Goal: Find specific page/section: Find specific page/section

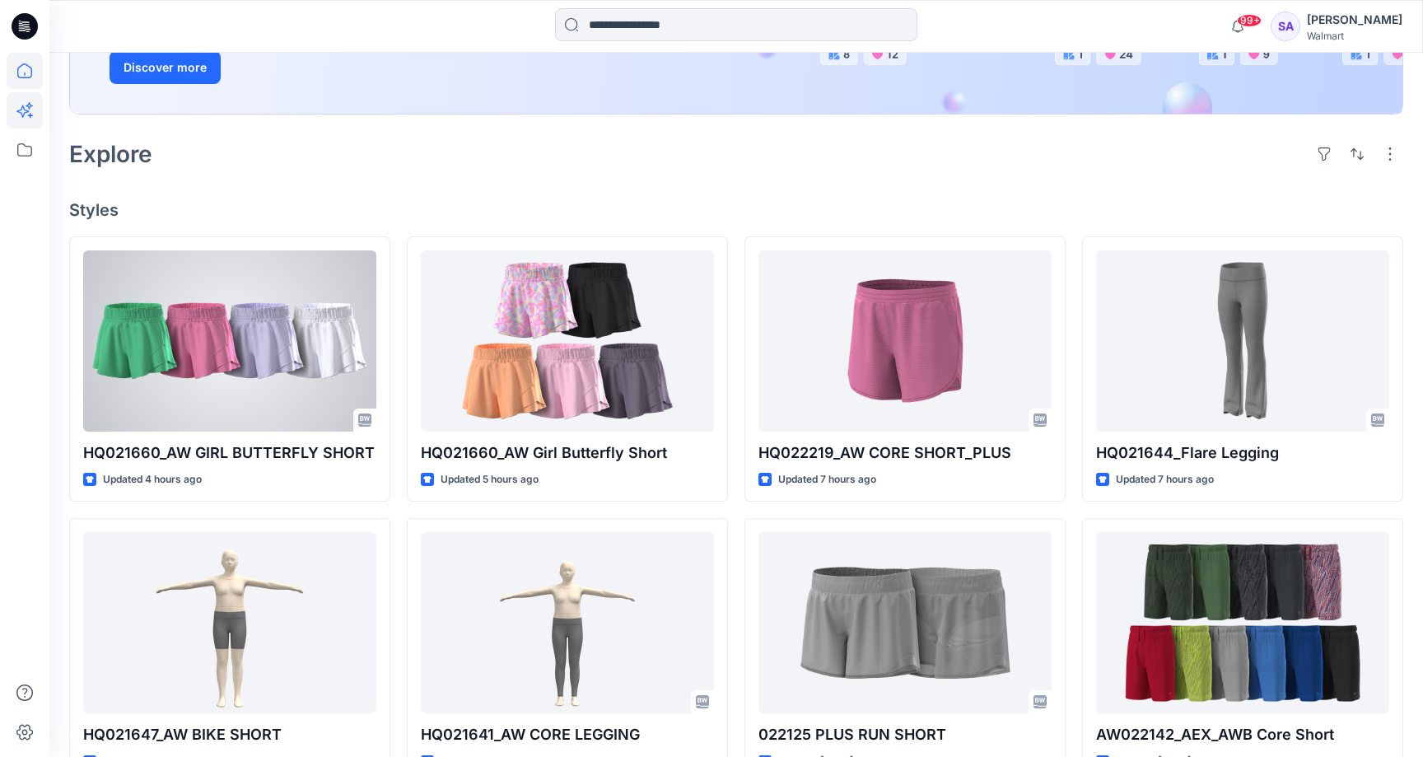
scroll to position [334, 0]
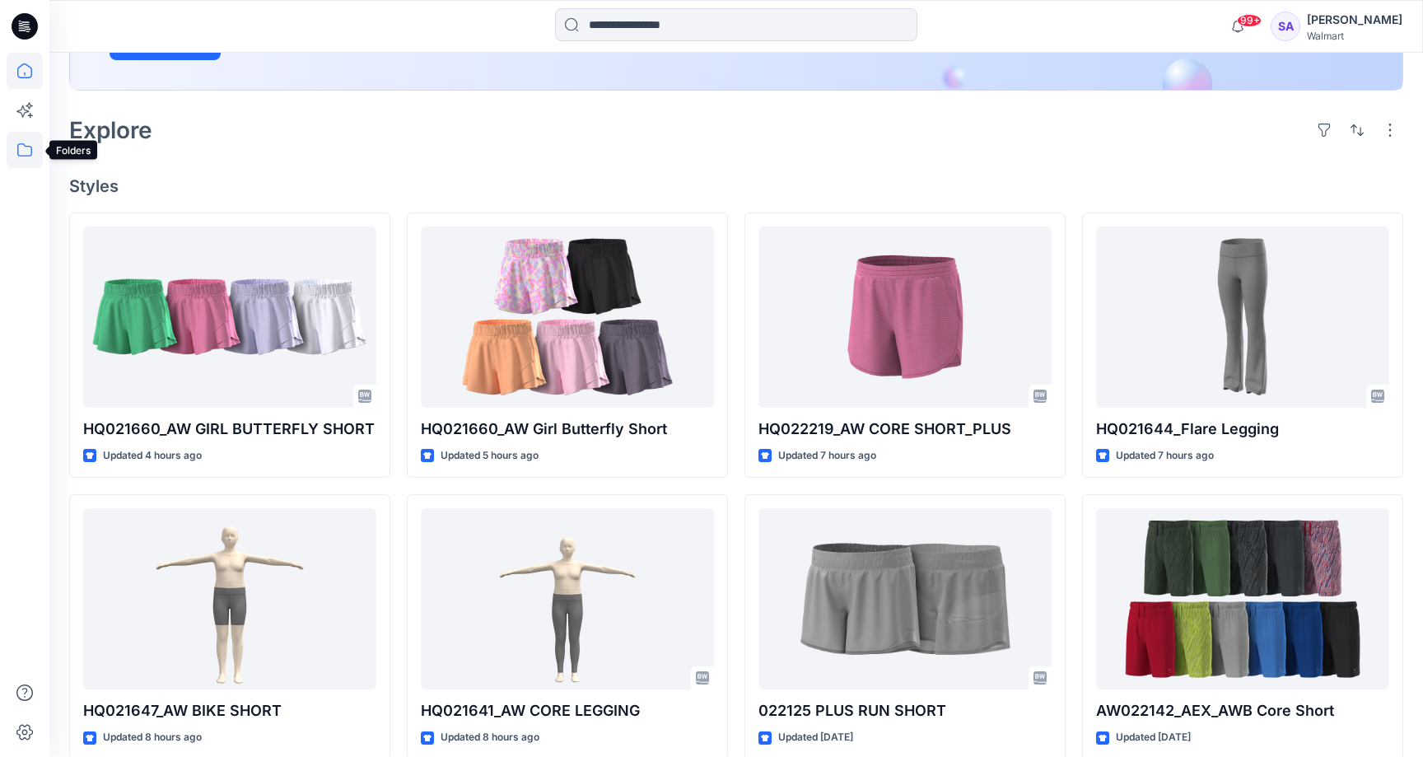
click at [25, 160] on icon at bounding box center [25, 150] width 36 height 36
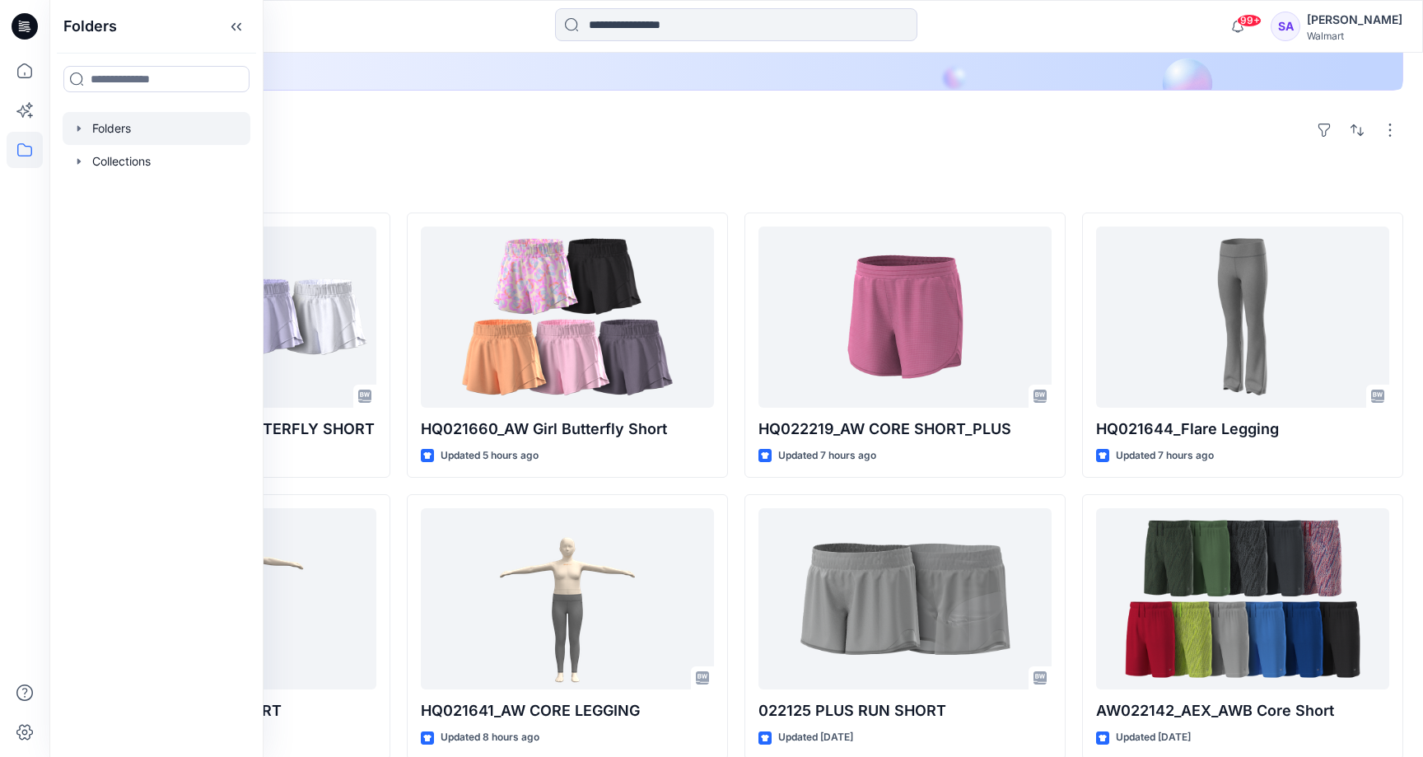
click at [118, 126] on div at bounding box center [157, 128] width 188 height 33
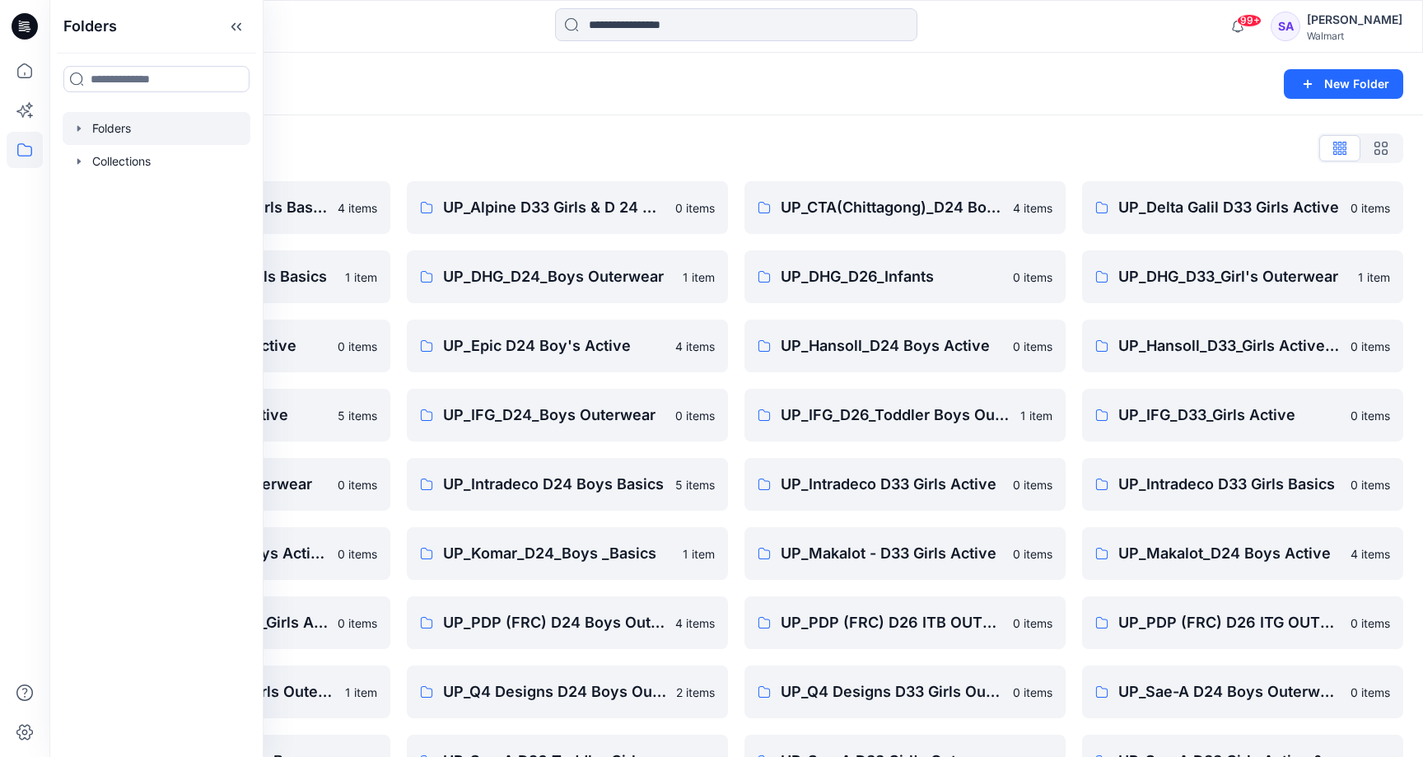
click at [572, 145] on div "Folders List" at bounding box center [736, 148] width 1334 height 26
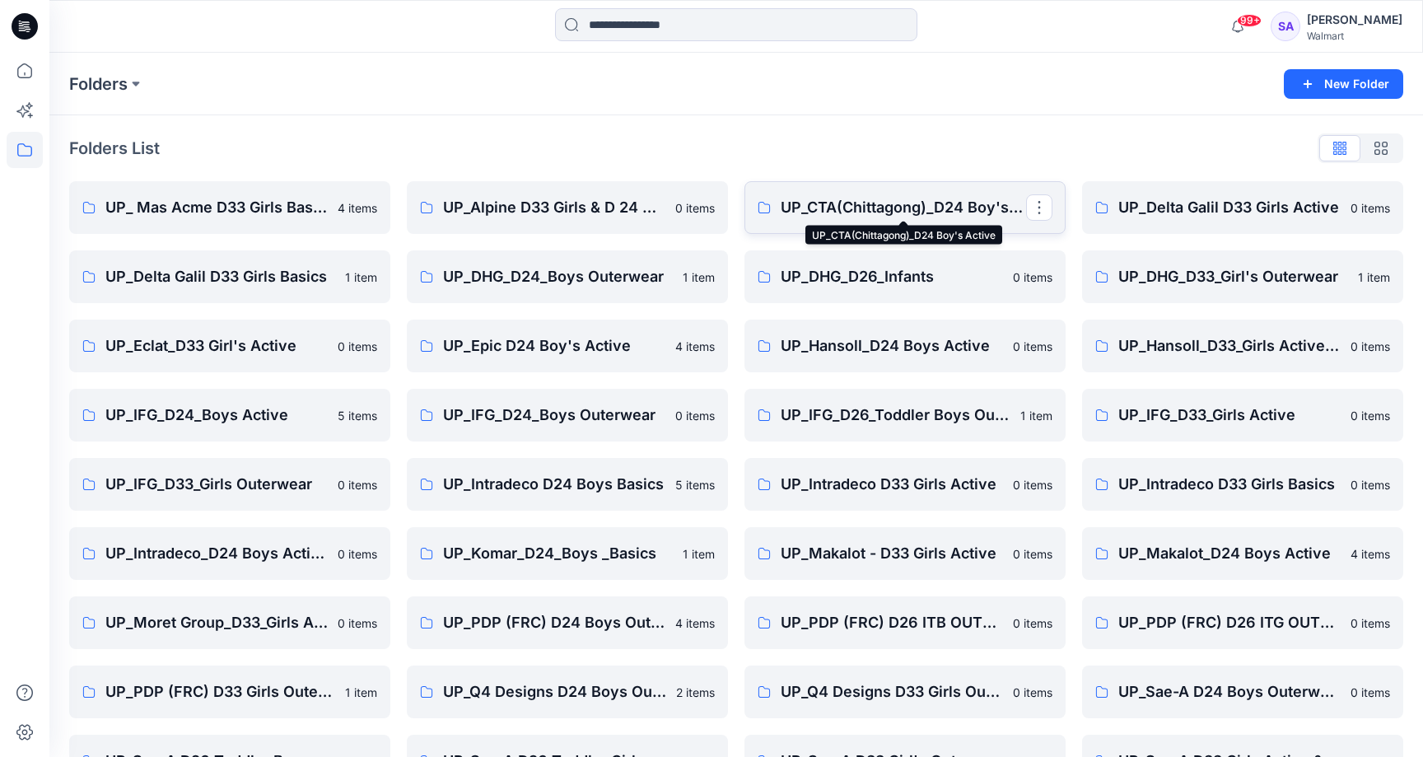
click at [944, 211] on p "UP_CTA(Chittagong)_D24 Boy's Active" at bounding box center [903, 207] width 245 height 23
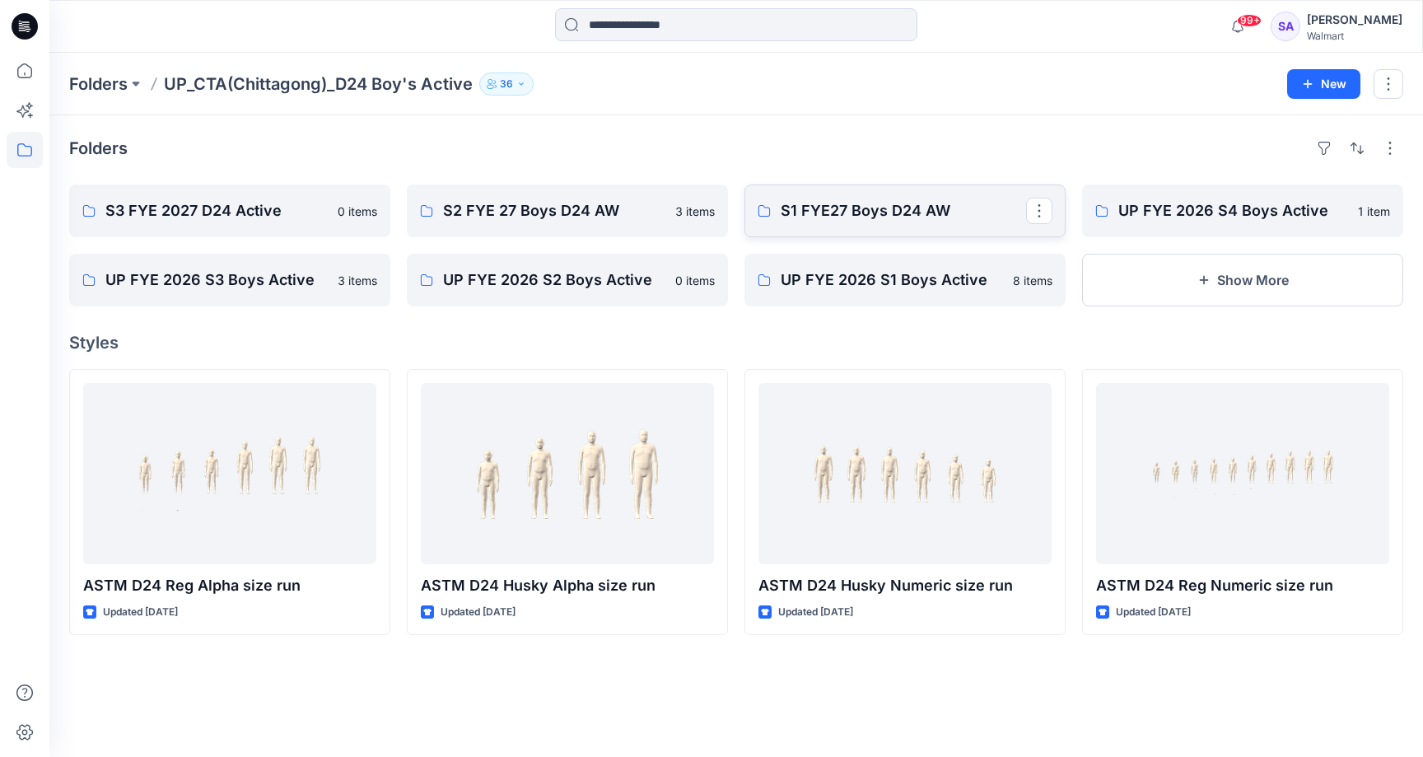
click at [893, 223] on link "S1 FYE27 Boys D24 AW" at bounding box center [904, 210] width 321 height 53
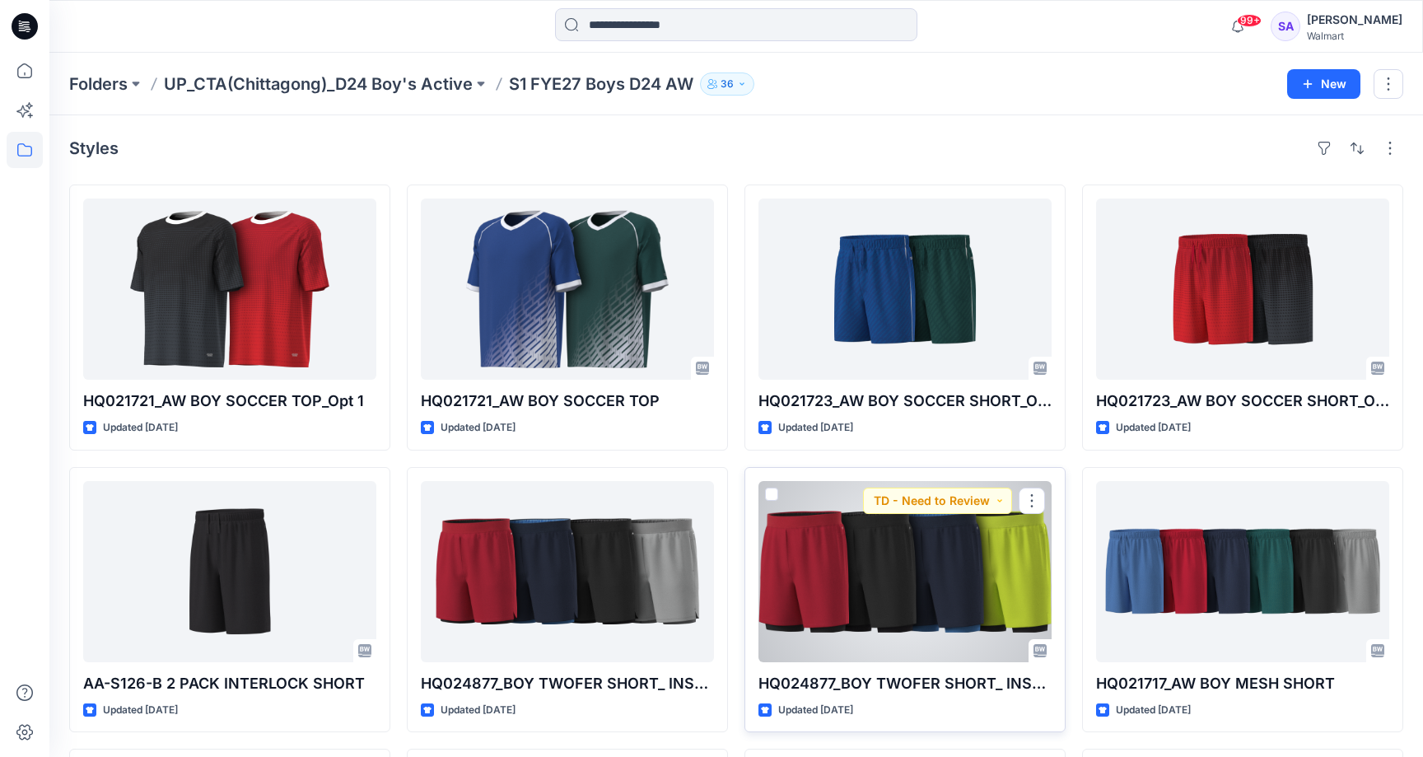
click at [923, 577] on div at bounding box center [904, 571] width 293 height 181
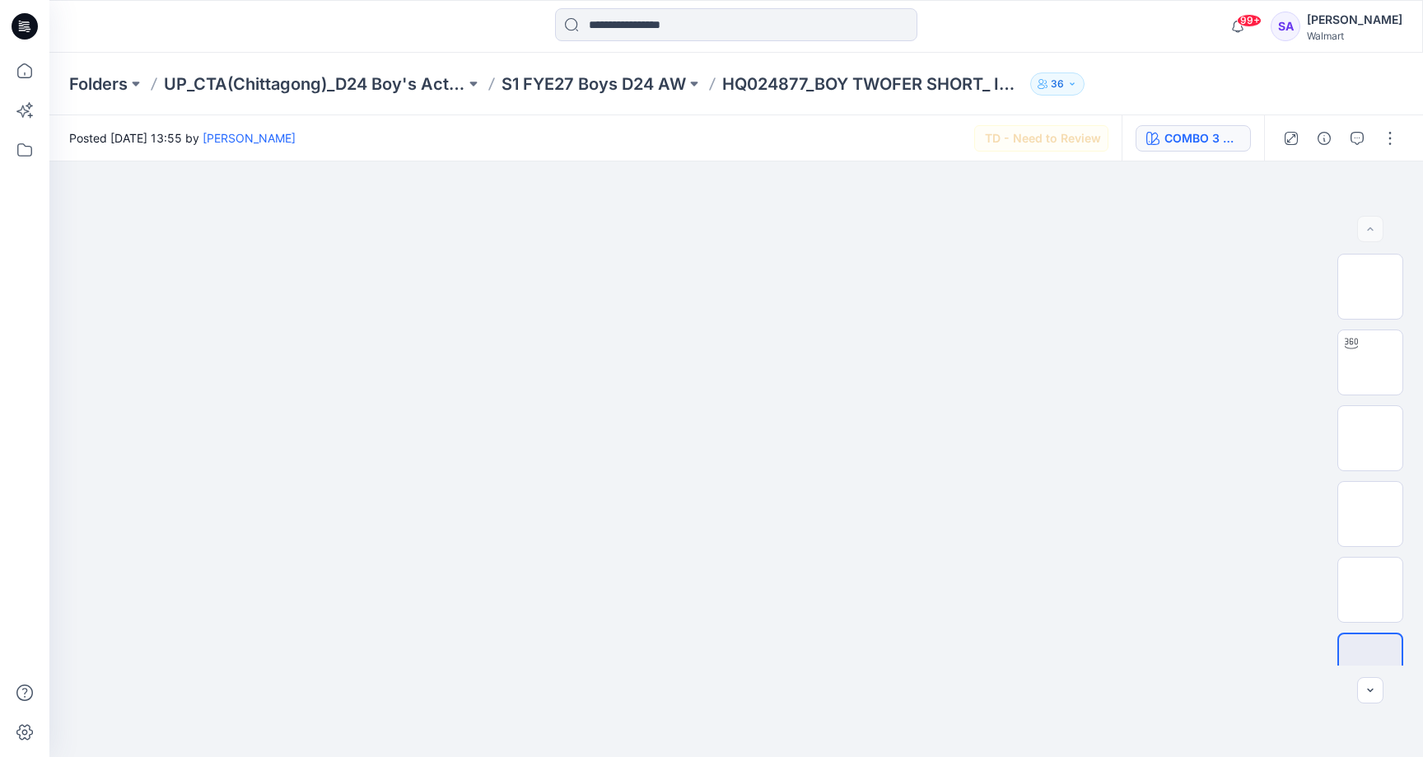
click at [1183, 130] on div "COMBO 3 BRILLIANT RED" at bounding box center [1202, 138] width 76 height 18
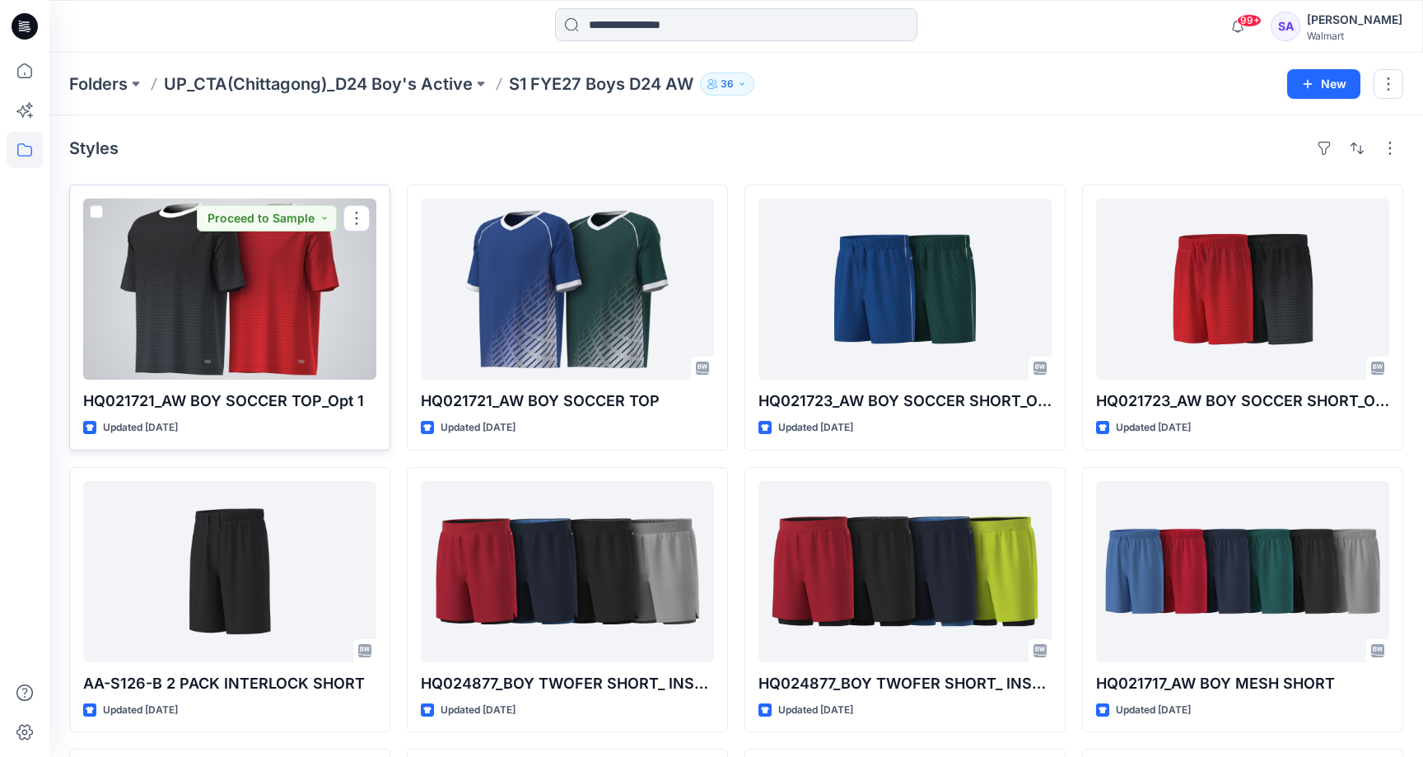
click at [301, 315] on div at bounding box center [229, 288] width 293 height 181
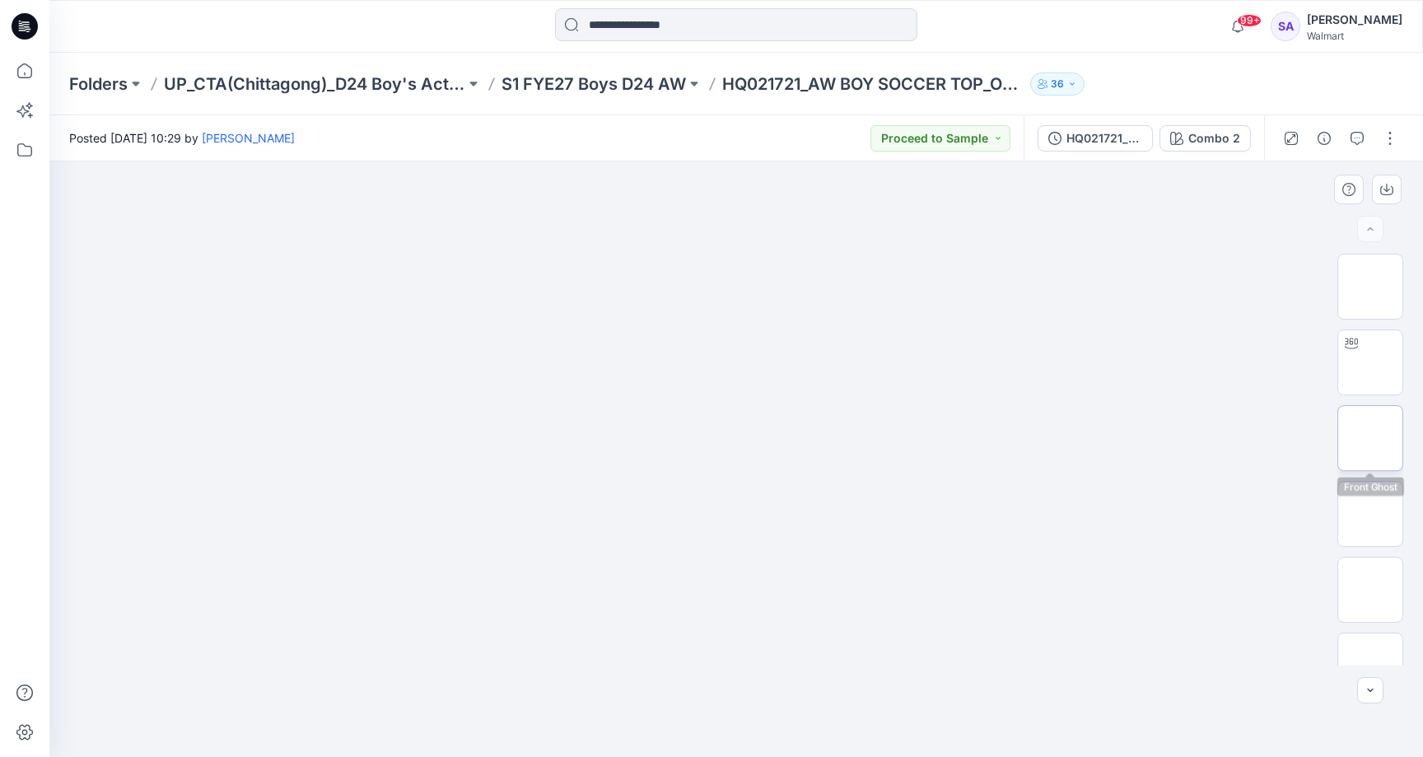
click at [1370, 438] on img at bounding box center [1370, 438] width 0 height 0
click at [838, 240] on img at bounding box center [736, 240] width 377 height 0
click at [1370, 362] on img at bounding box center [1370, 362] width 0 height 0
drag, startPoint x: 754, startPoint y: 722, endPoint x: 742, endPoint y: 717, distance: 13.3
click at [742, 717] on icon at bounding box center [738, 708] width 498 height 62
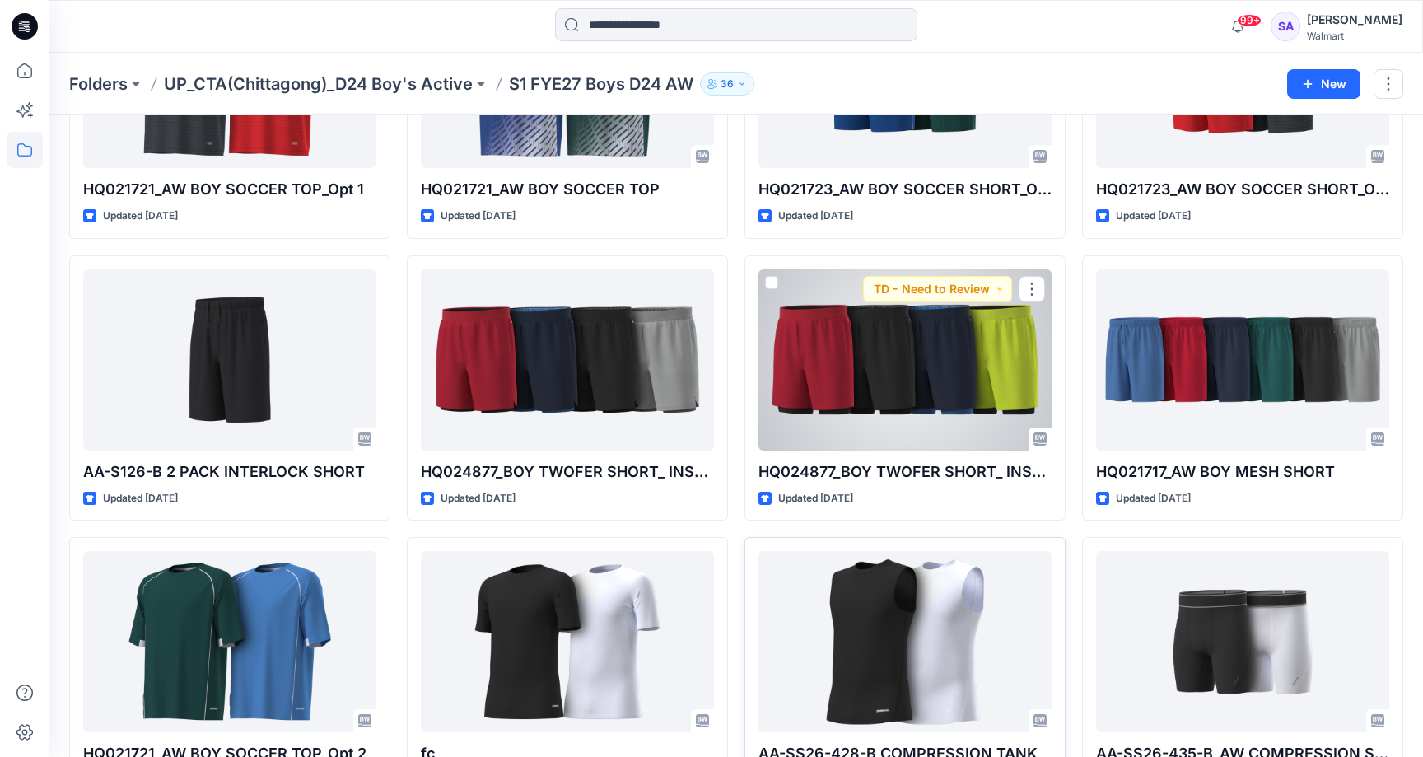
scroll to position [275, 0]
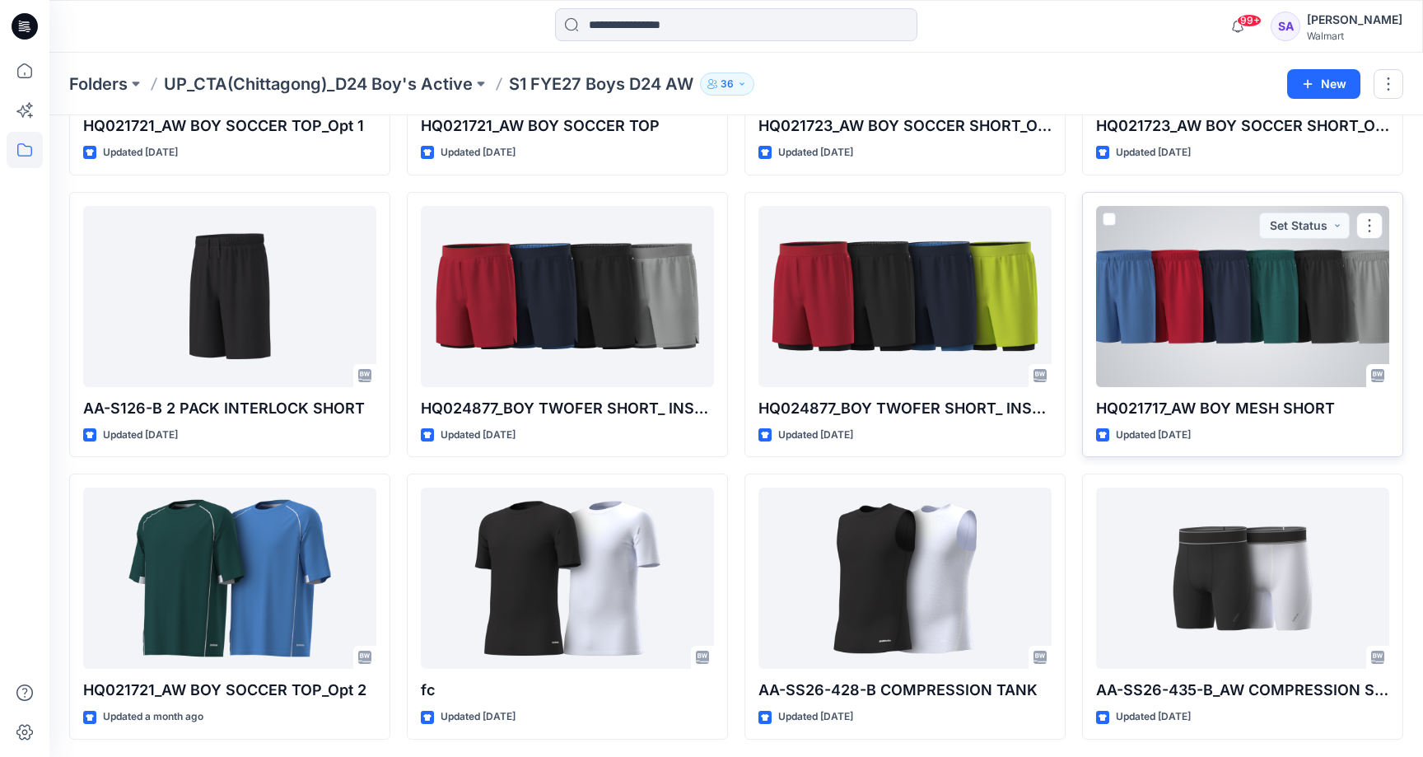
click at [1238, 297] on div at bounding box center [1242, 296] width 293 height 181
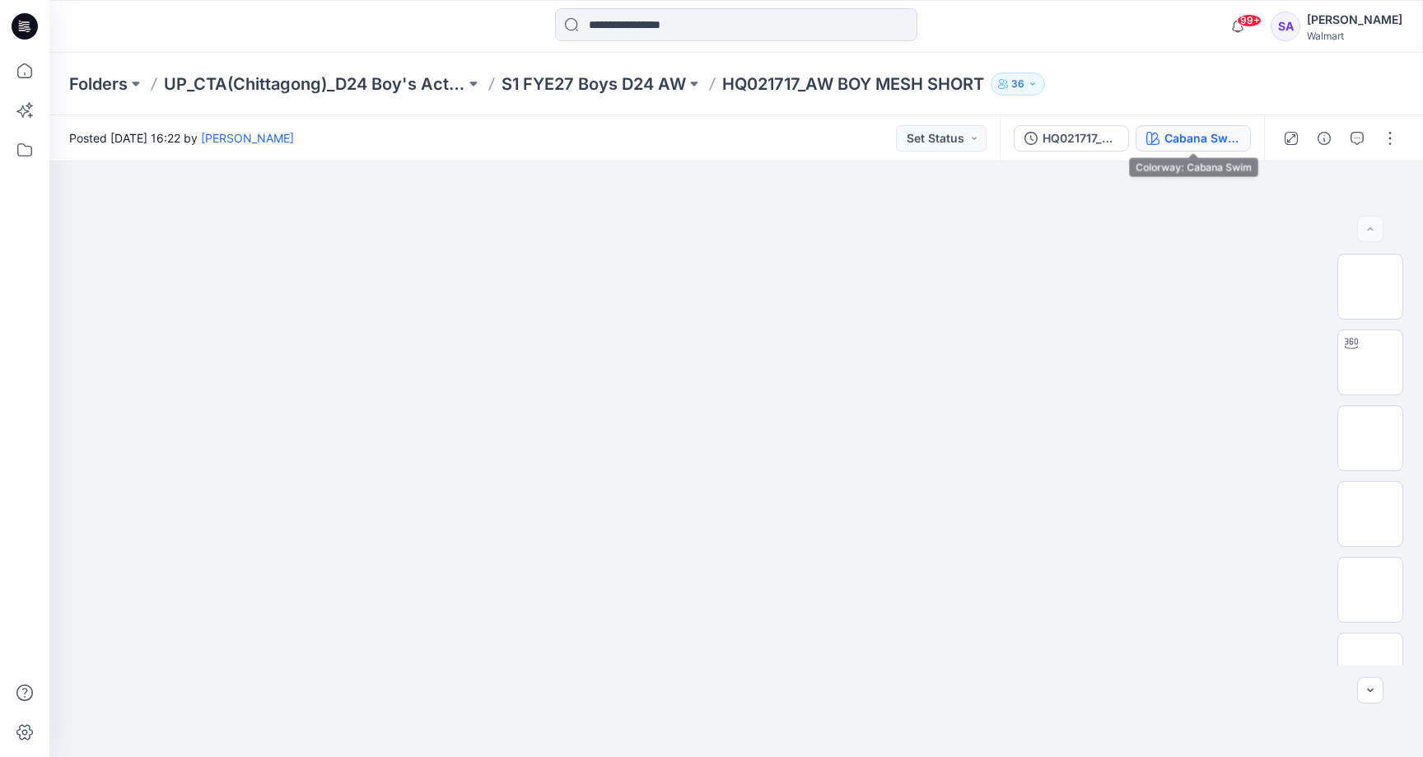
click at [1195, 138] on div "Cabana Swim" at bounding box center [1202, 138] width 76 height 18
